Goal: Information Seeking & Learning: Learn about a topic

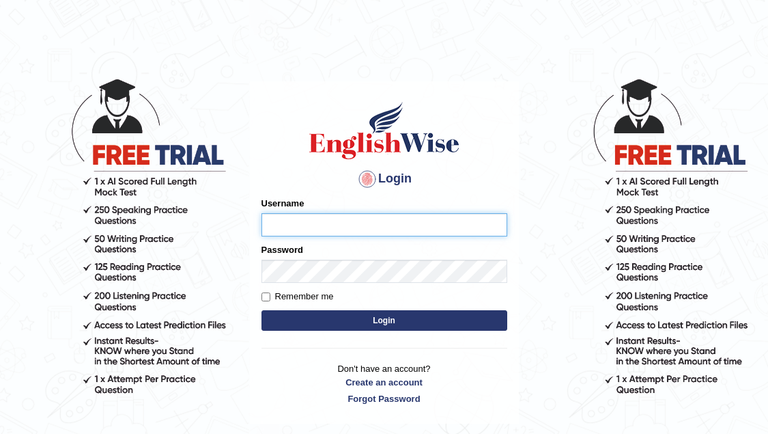
type input "natasha_ck14"
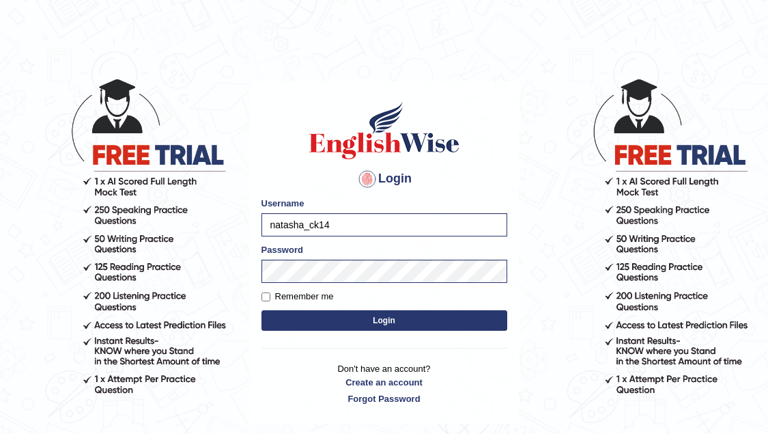
click at [344, 325] on button "Login" at bounding box center [385, 320] width 246 height 20
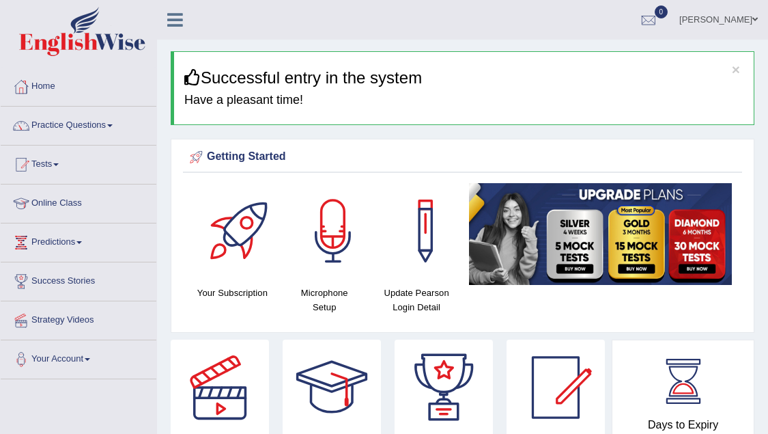
click at [76, 208] on link "Online Class" at bounding box center [79, 201] width 156 height 34
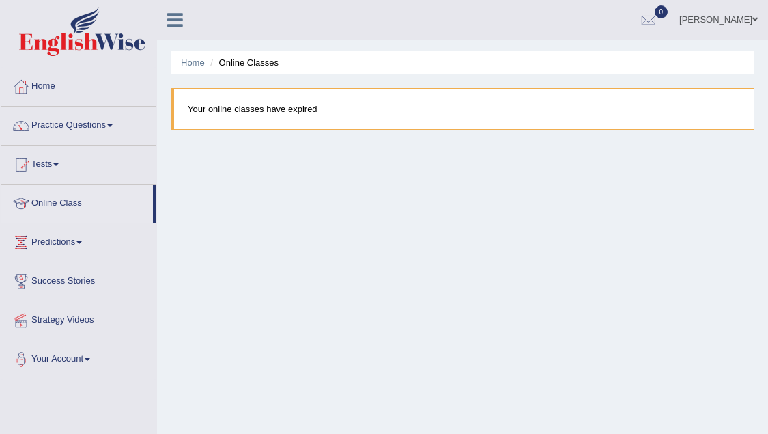
click at [88, 130] on link "Practice Questions" at bounding box center [79, 124] width 156 height 34
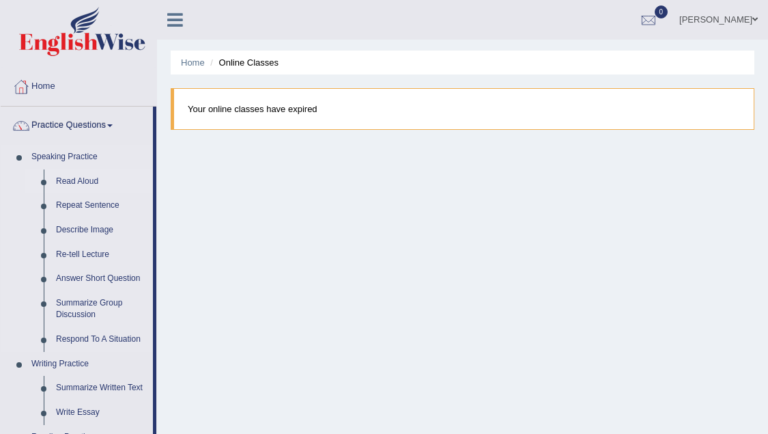
click at [70, 182] on link "Read Aloud" at bounding box center [101, 181] width 103 height 25
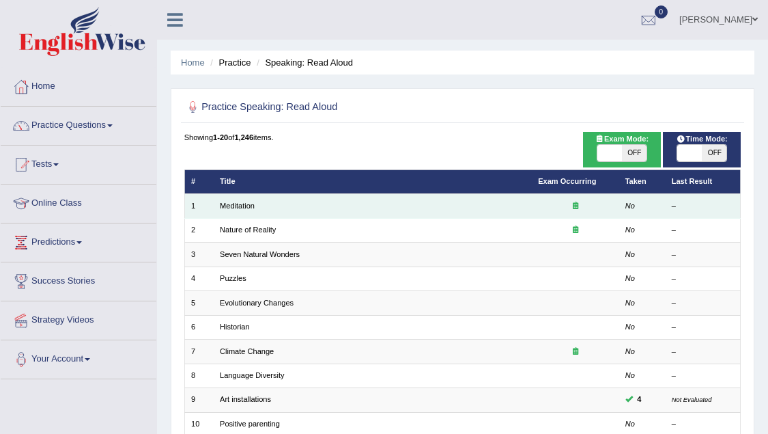
click at [264, 206] on td "Meditation" at bounding box center [373, 206] width 318 height 24
click at [239, 204] on link "Meditation" at bounding box center [237, 205] width 35 height 8
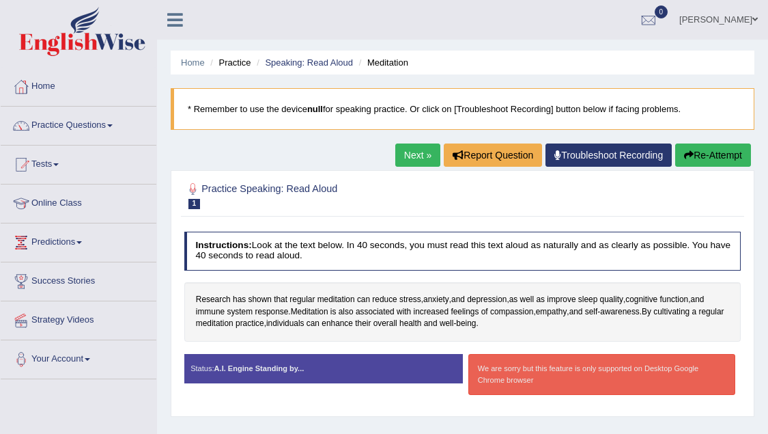
click at [63, 128] on link "Practice Questions" at bounding box center [79, 124] width 156 height 34
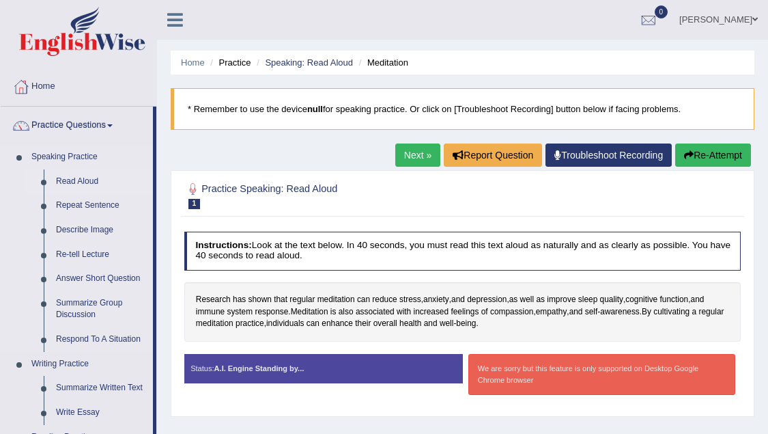
click at [67, 186] on link "Read Aloud" at bounding box center [101, 181] width 103 height 25
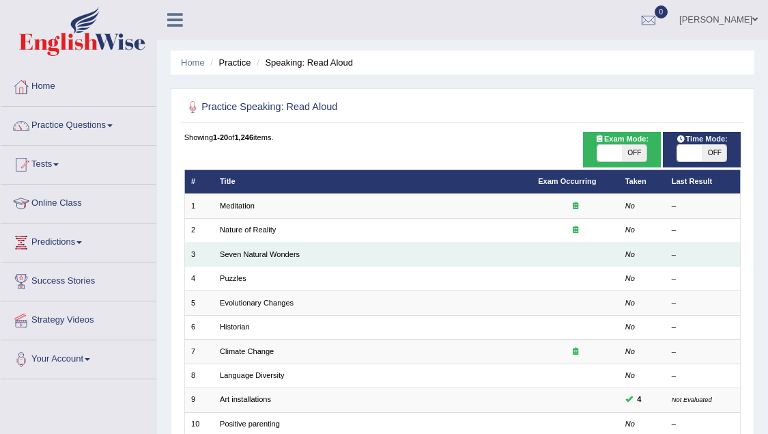
click at [253, 262] on td "Seven Natural Wonders" at bounding box center [373, 254] width 318 height 24
click at [252, 257] on link "Seven Natural Wonders" at bounding box center [260, 254] width 80 height 8
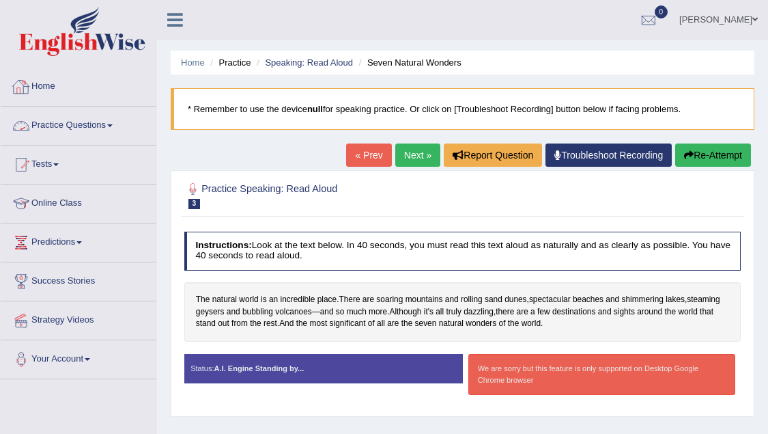
click at [57, 132] on link "Practice Questions" at bounding box center [79, 124] width 156 height 34
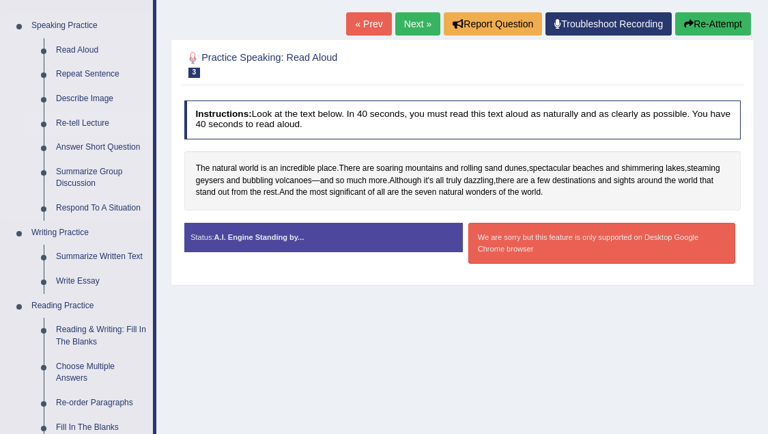
scroll to position [137, 0]
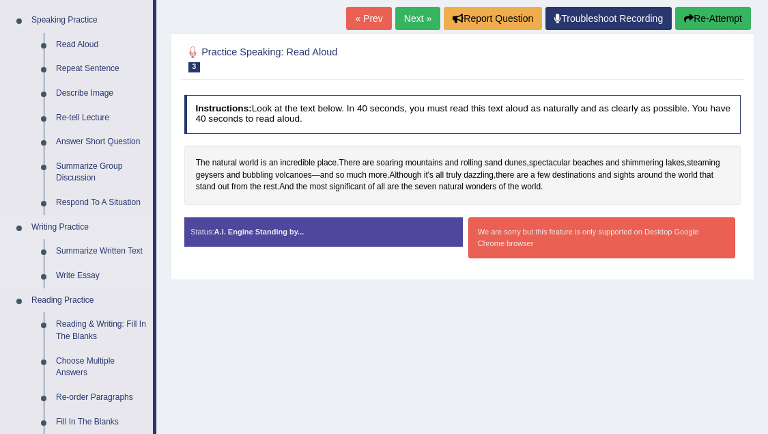
click at [72, 249] on link "Summarize Written Text" at bounding box center [101, 251] width 103 height 25
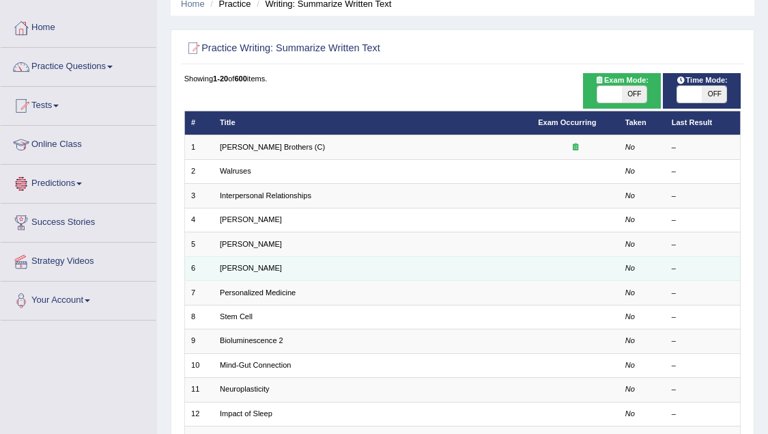
scroll to position [59, 0]
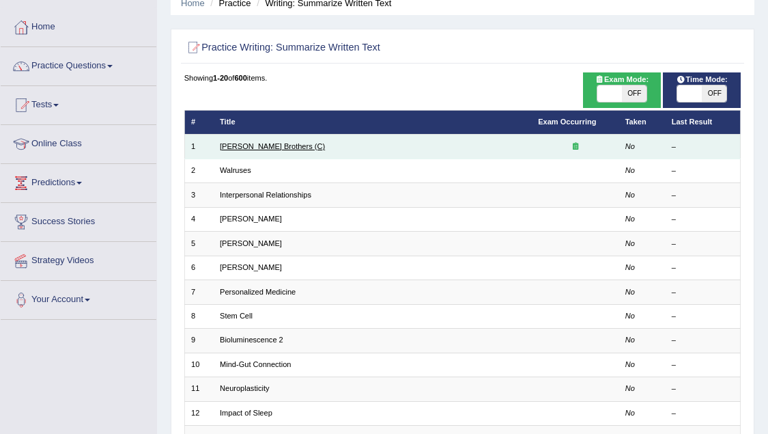
click at [245, 143] on link "Wright Brothers (C)" at bounding box center [272, 146] width 105 height 8
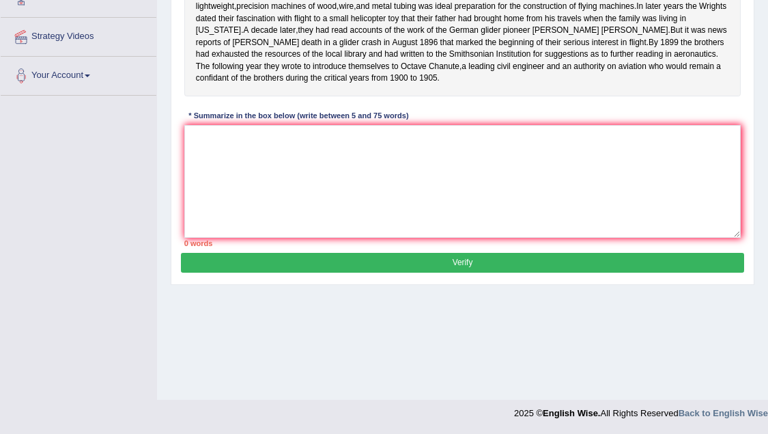
scroll to position [283, 0]
click at [292, 121] on div "* Summarize in the box below (write between 5 and 75 words)" at bounding box center [298, 117] width 229 height 12
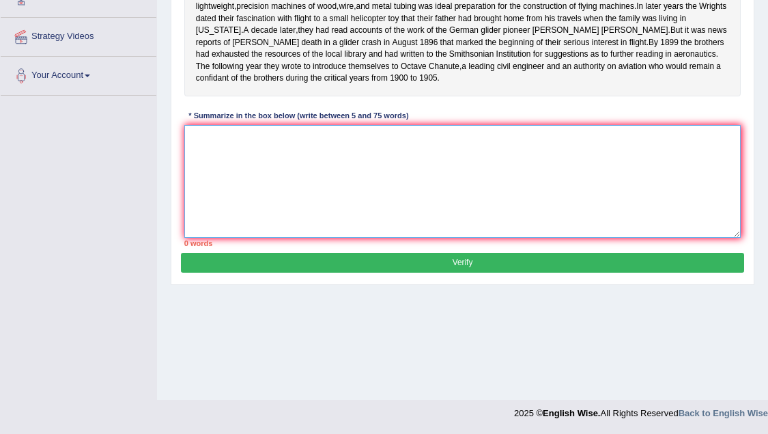
click at [264, 170] on textarea at bounding box center [462, 181] width 557 height 113
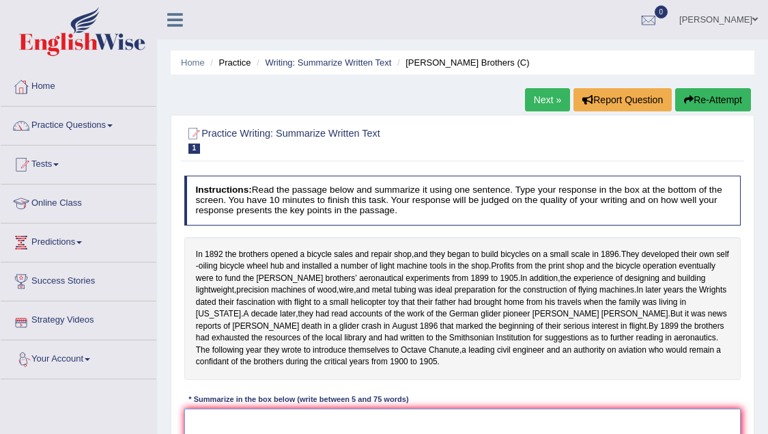
scroll to position [0, 0]
click at [81, 120] on link "Practice Questions" at bounding box center [79, 124] width 156 height 34
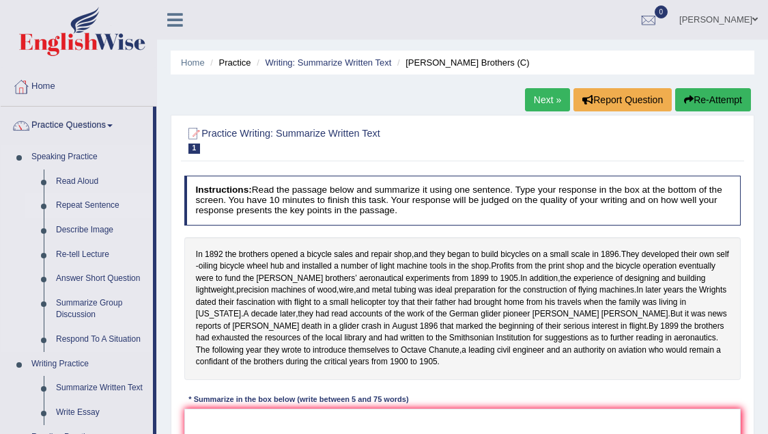
click at [84, 210] on link "Repeat Sentence" at bounding box center [101, 205] width 103 height 25
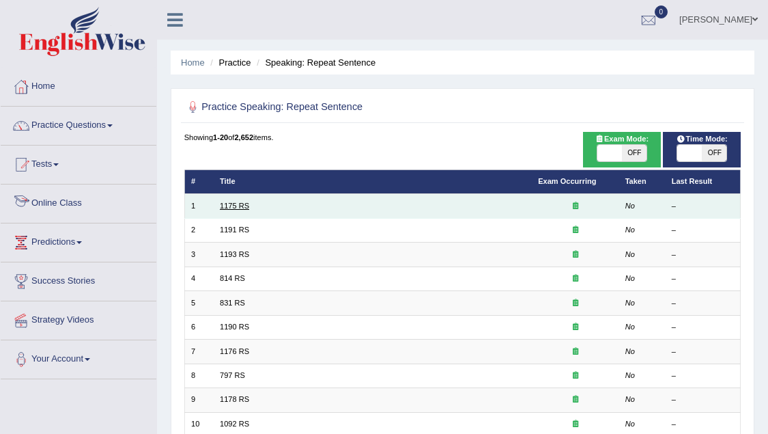
click at [244, 208] on link "1175 RS" at bounding box center [234, 205] width 29 height 8
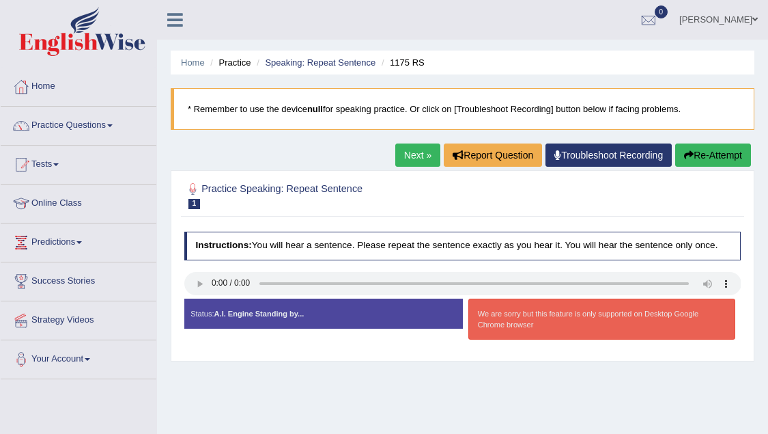
click at [208, 294] on audio at bounding box center [462, 283] width 557 height 23
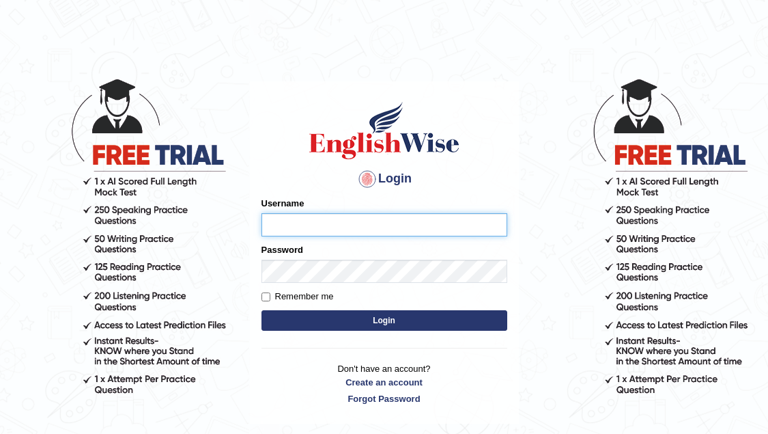
type input "natasha_ck14"
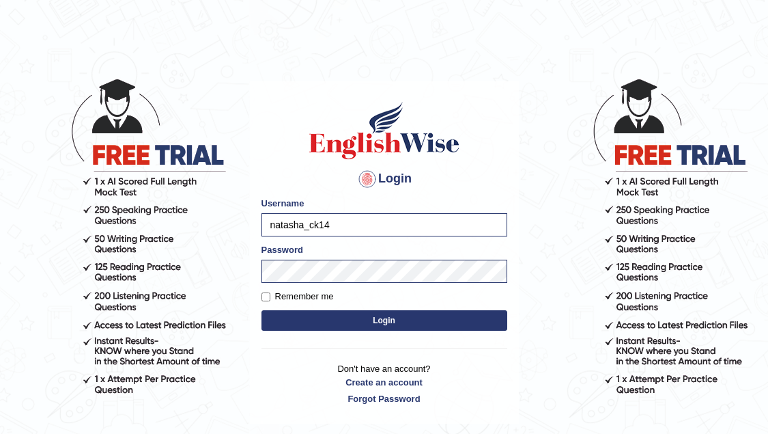
click at [302, 324] on button "Login" at bounding box center [385, 320] width 246 height 20
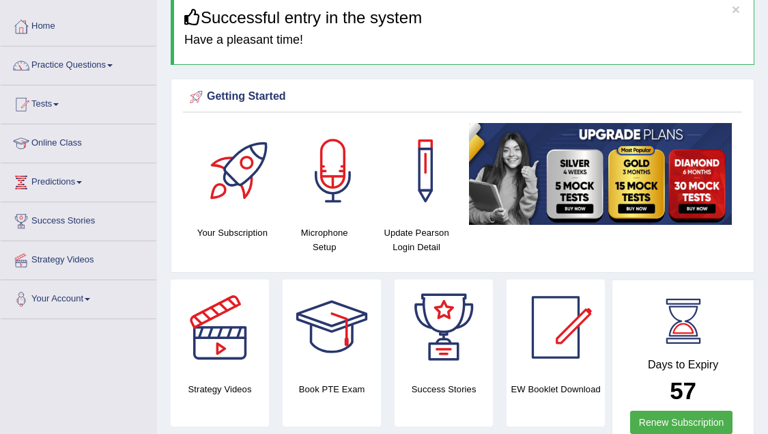
scroll to position [48, 0]
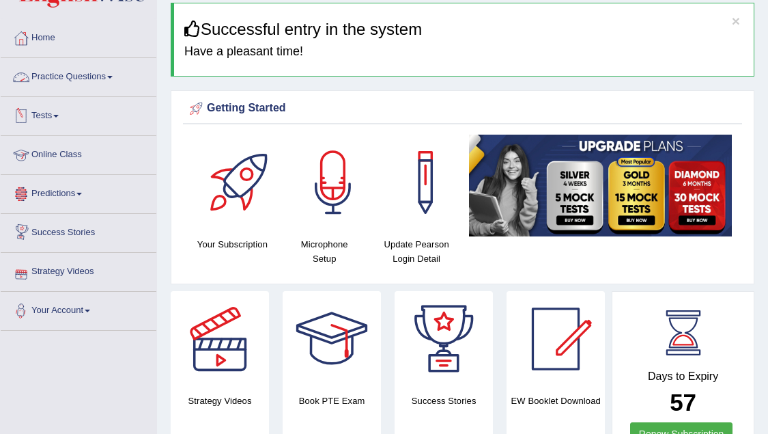
click at [87, 76] on link "Practice Questions" at bounding box center [79, 75] width 156 height 34
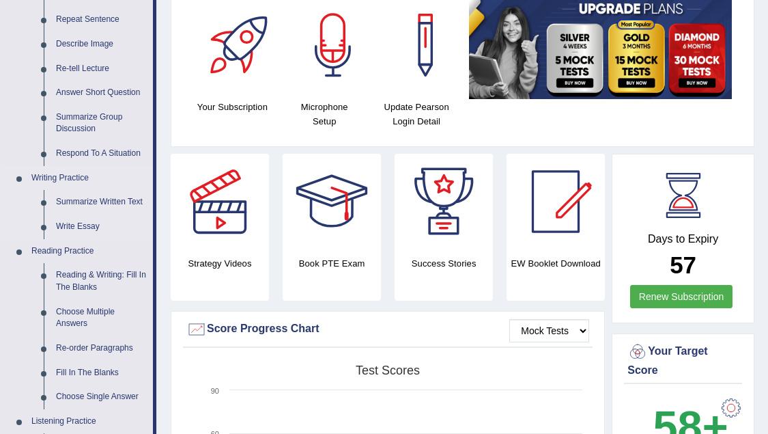
scroll to position [205, 0]
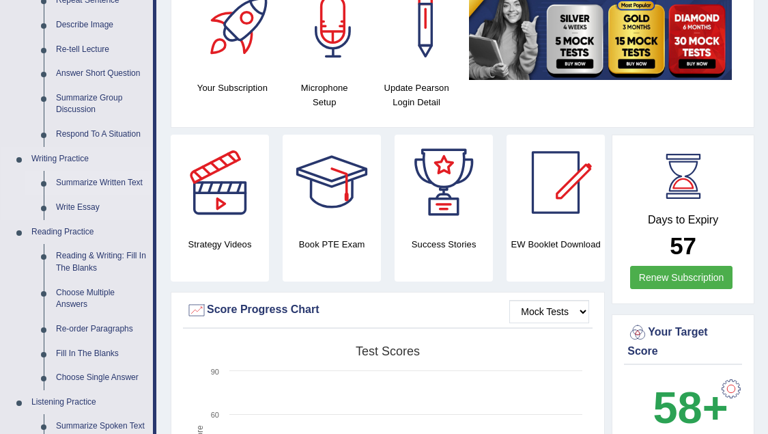
click at [104, 183] on link "Summarize Written Text" at bounding box center [101, 183] width 103 height 25
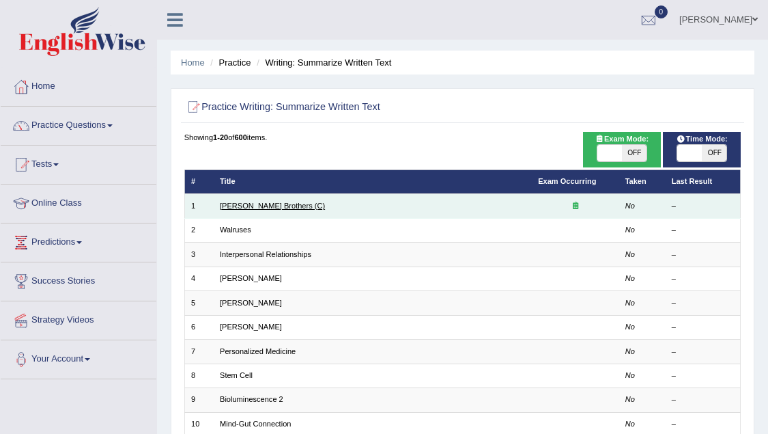
click at [265, 203] on link "Wright Brothers (C)" at bounding box center [272, 205] width 105 height 8
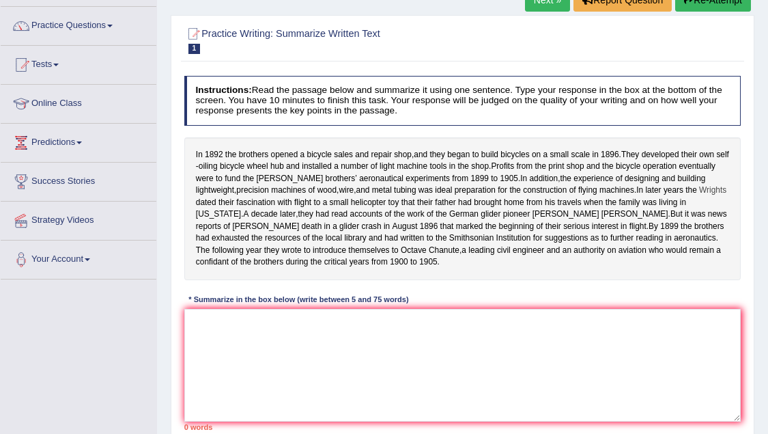
scroll to position [102, 0]
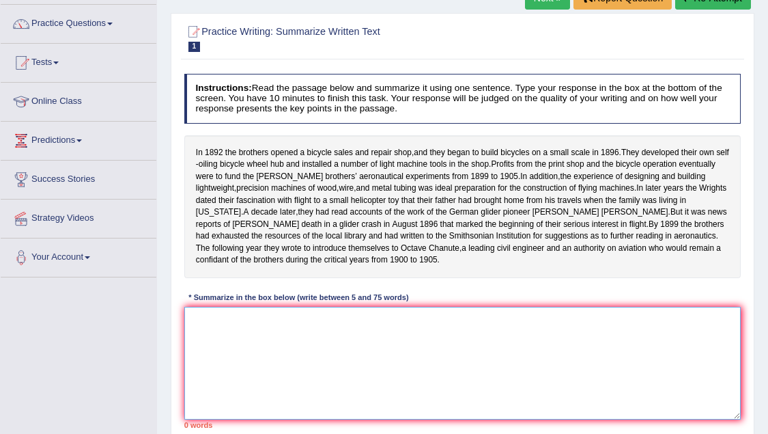
click at [239, 346] on textarea at bounding box center [462, 363] width 557 height 113
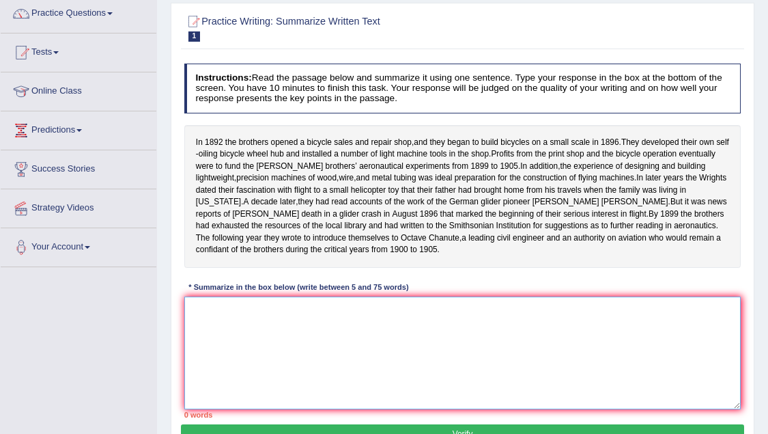
scroll to position [106, 0]
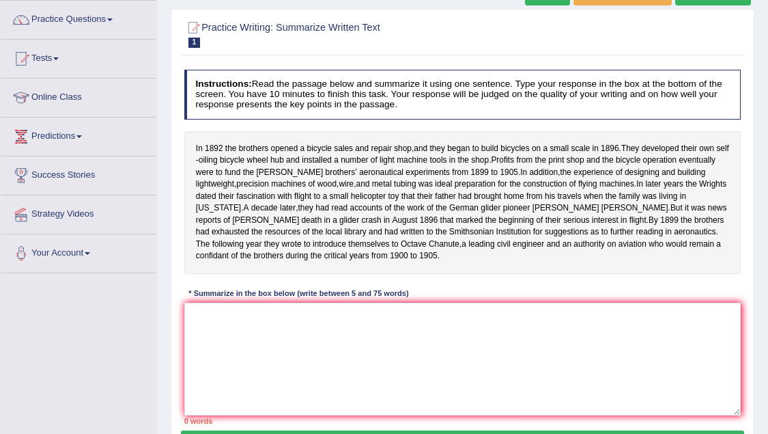
click at [72, 137] on link "Predictions" at bounding box center [79, 134] width 156 height 34
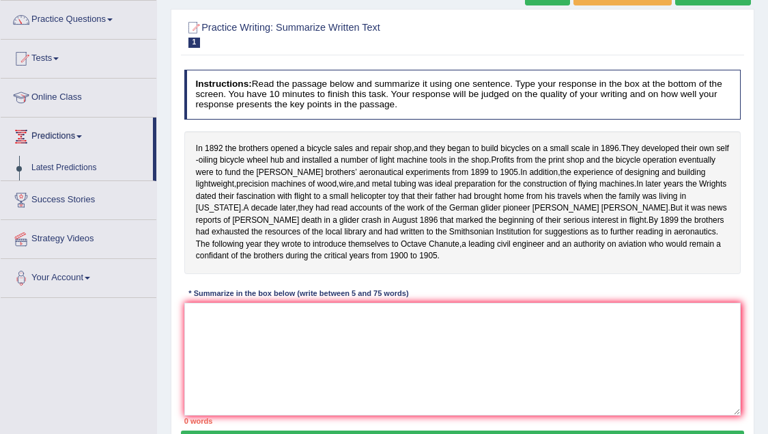
click at [63, 203] on link "Success Stories" at bounding box center [79, 198] width 156 height 34
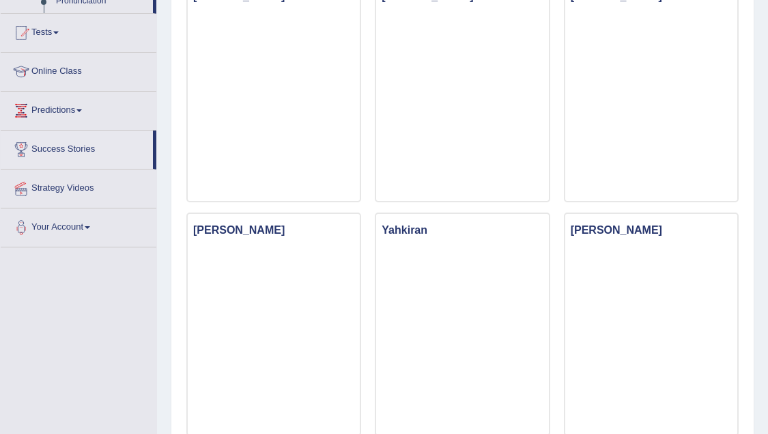
scroll to position [862, 0]
click at [62, 152] on link "Success Stories" at bounding box center [77, 147] width 152 height 34
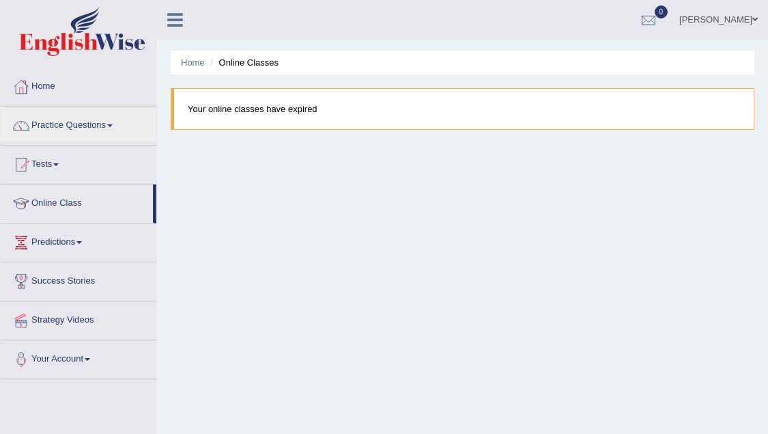
click at [82, 127] on link "Practice Questions" at bounding box center [79, 124] width 156 height 34
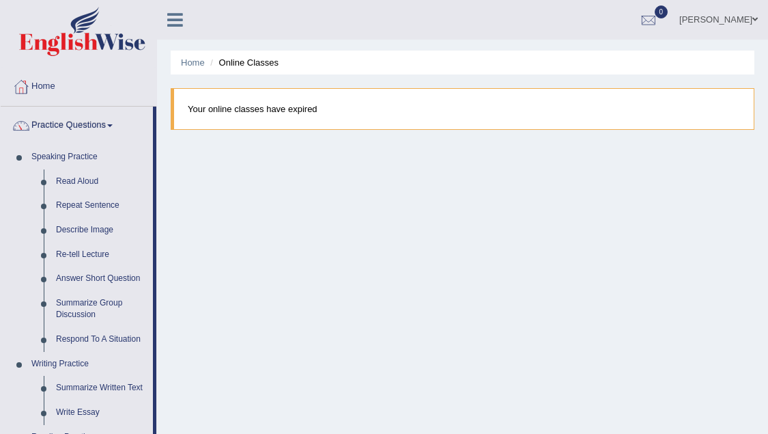
click at [172, 20] on icon at bounding box center [175, 20] width 16 height 18
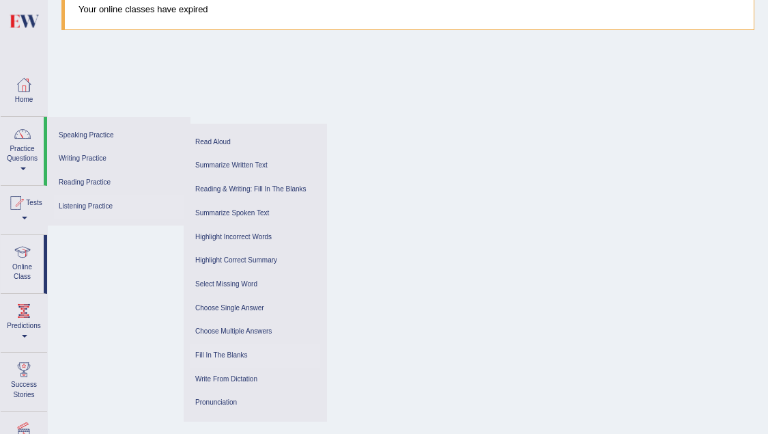
scroll to position [99, 0]
click at [434, 240] on div "Home Online Classes Your online classes have expired" at bounding box center [408, 242] width 720 height 683
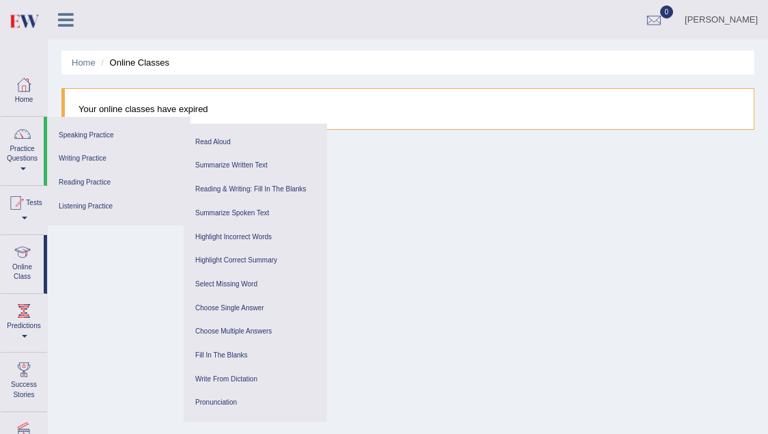
scroll to position [0, 0]
click at [70, 21] on icon at bounding box center [66, 20] width 16 height 18
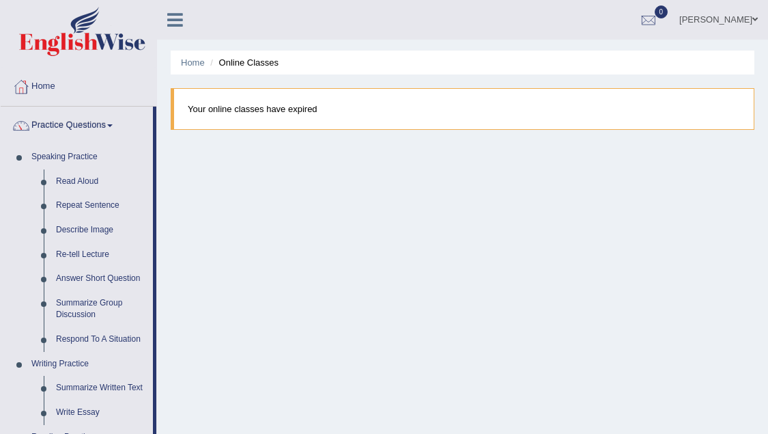
click at [70, 21] on img at bounding box center [82, 31] width 126 height 49
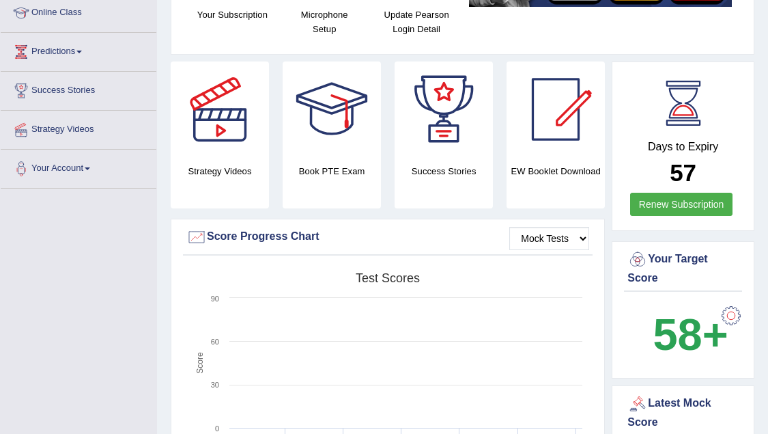
scroll to position [202, 0]
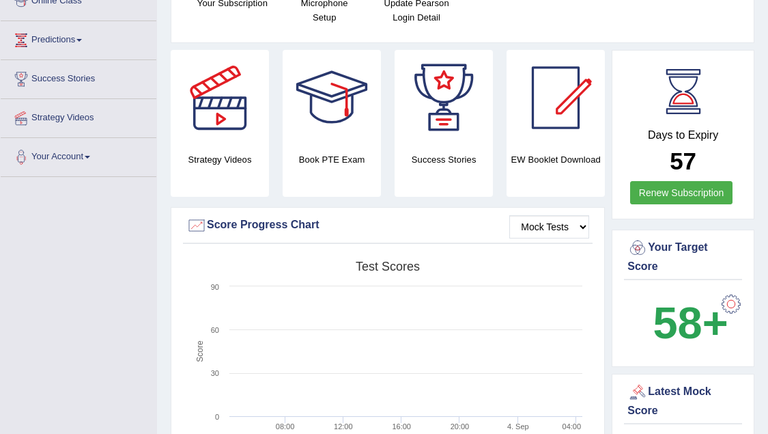
click at [564, 182] on div "EW Booklet Download" at bounding box center [556, 123] width 98 height 147
click at [563, 165] on h4 "EW Booklet Download" at bounding box center [556, 159] width 98 height 14
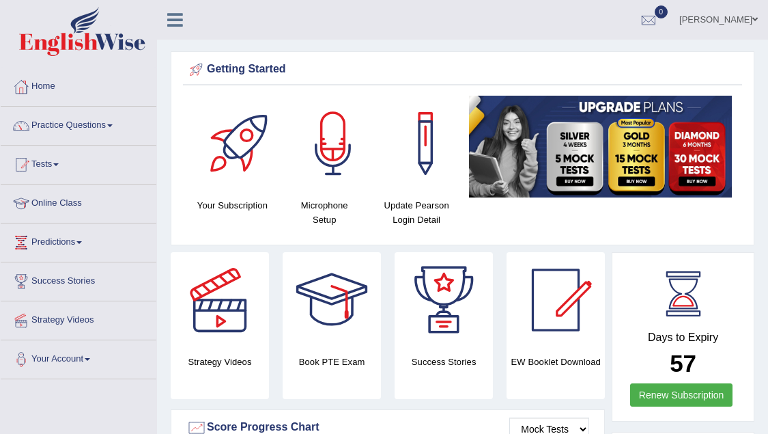
scroll to position [0, 0]
click at [345, 384] on div "Book PTE Exam" at bounding box center [332, 325] width 98 height 147
click at [176, 27] on icon at bounding box center [175, 20] width 16 height 18
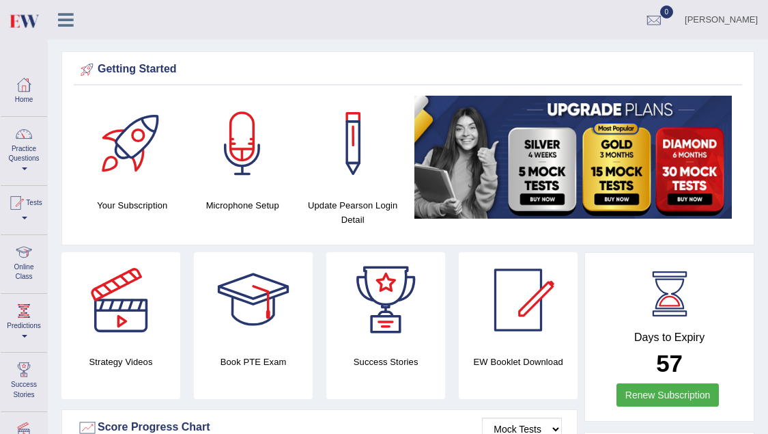
click at [67, 25] on icon at bounding box center [66, 20] width 16 height 18
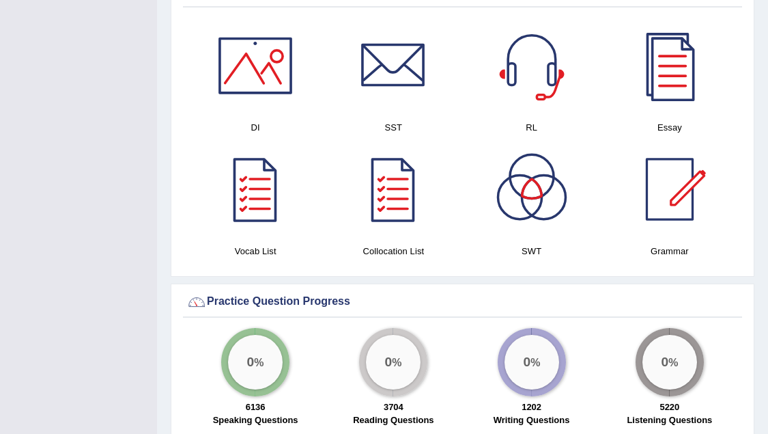
scroll to position [738, 0]
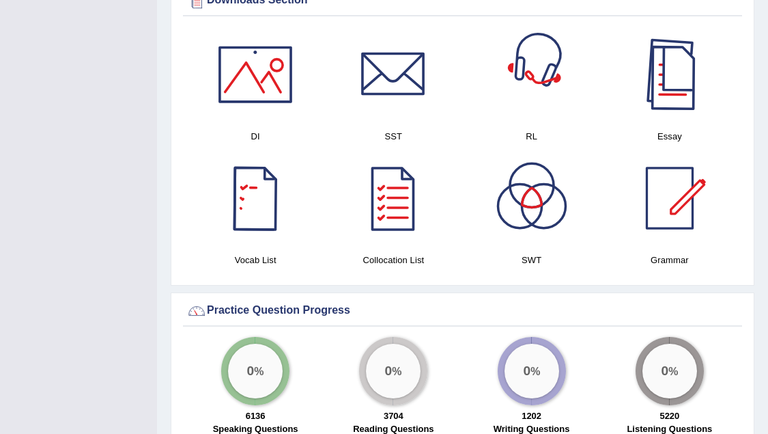
click at [681, 95] on div at bounding box center [670, 75] width 96 height 96
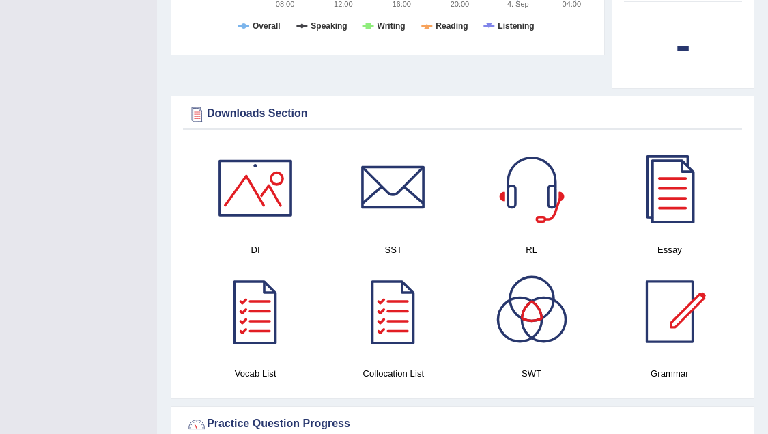
scroll to position [624, 0]
click at [255, 185] on div at bounding box center [256, 188] width 96 height 96
click at [380, 169] on div at bounding box center [394, 188] width 96 height 96
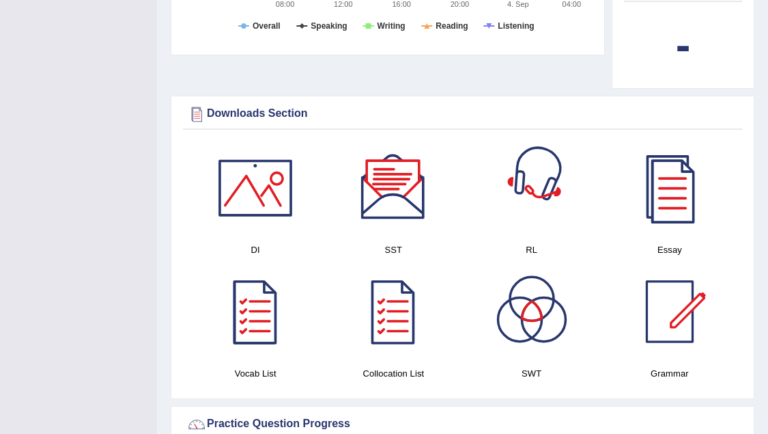
click at [534, 193] on div at bounding box center [532, 188] width 96 height 96
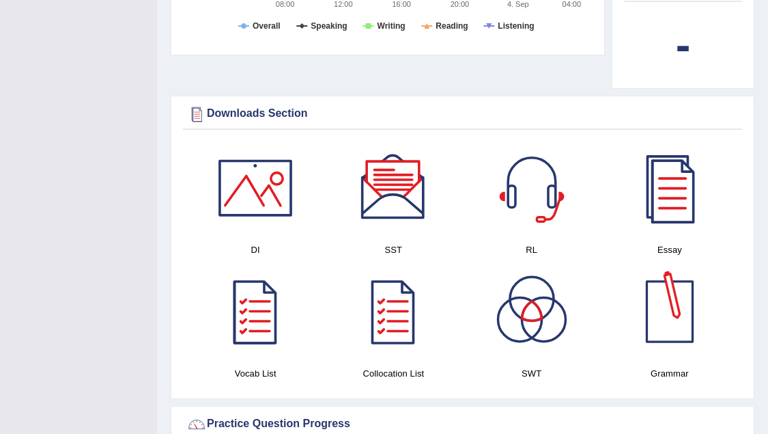
click at [663, 354] on div at bounding box center [670, 312] width 96 height 96
